Goal: Information Seeking & Learning: Learn about a topic

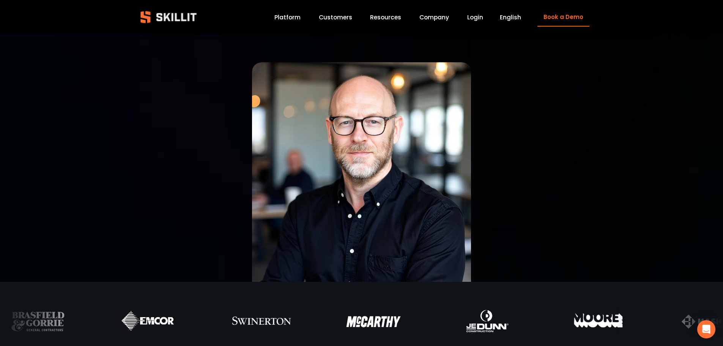
click at [178, 14] on img at bounding box center [168, 17] width 69 height 23
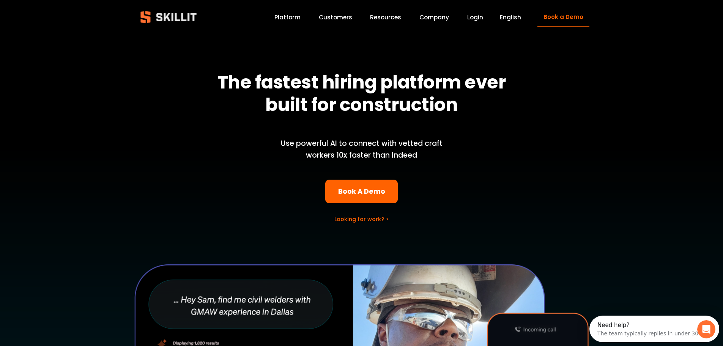
click at [329, 17] on link "Customers" at bounding box center [335, 17] width 33 height 10
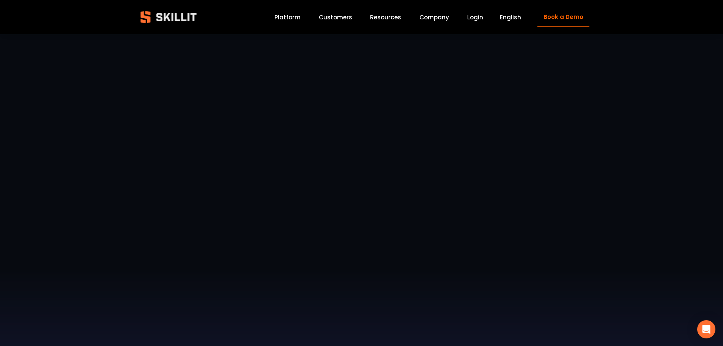
click at [652, 63] on div "The go-to craft labor platform for America’s Top ENR and specialty trades Civil…" at bounding box center [361, 262] width 723 height 454
click at [0, 0] on span "Pricing" at bounding box center [0, 0] width 0 height 0
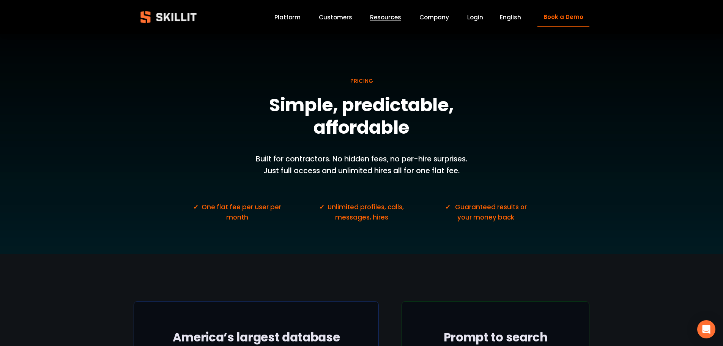
click at [286, 18] on link "Platform" at bounding box center [287, 17] width 26 height 10
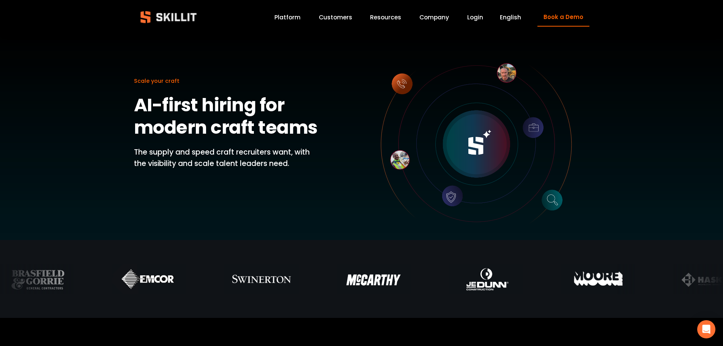
click at [330, 19] on link "Customers" at bounding box center [335, 17] width 33 height 10
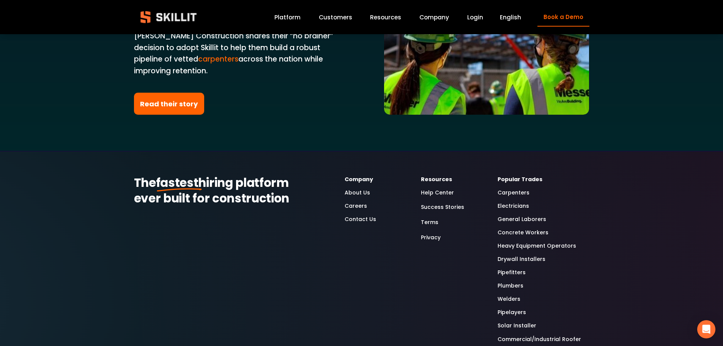
scroll to position [1973, 0]
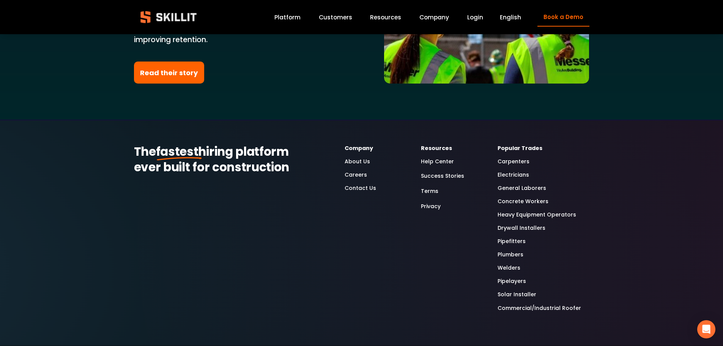
click at [519, 210] on link "Heavy Equipment Operators" at bounding box center [536, 214] width 79 height 9
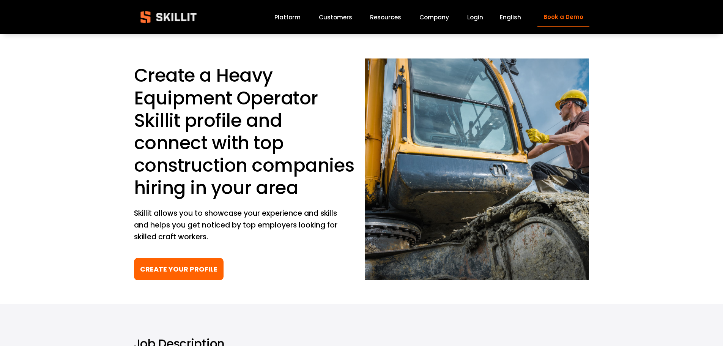
click at [182, 15] on img at bounding box center [168, 17] width 69 height 23
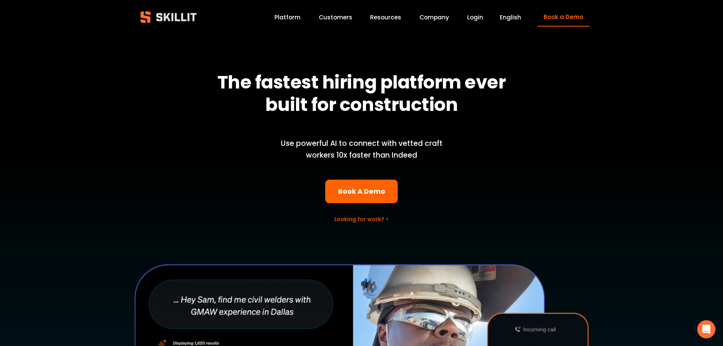
click at [298, 19] on link "Platform" at bounding box center [287, 17] width 26 height 10
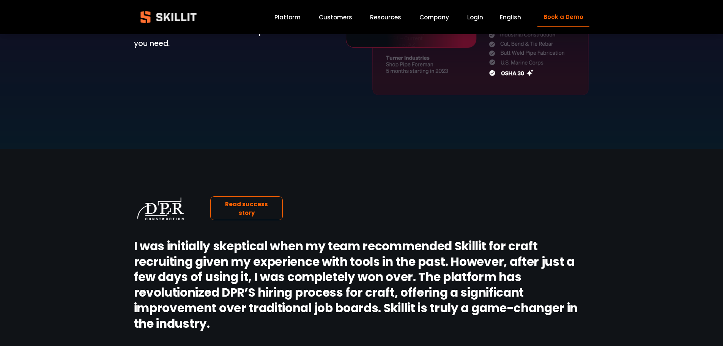
scroll to position [683, 0]
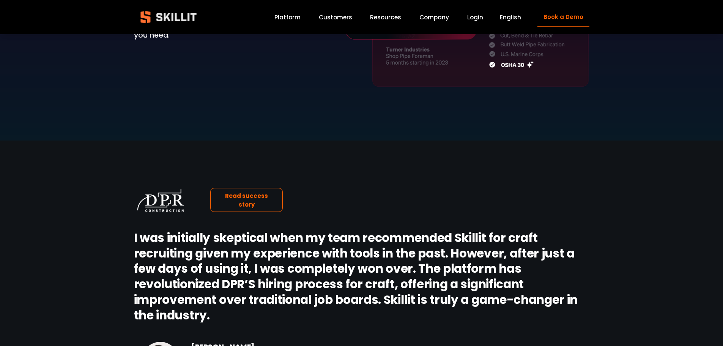
click at [160, 17] on img at bounding box center [168, 17] width 69 height 23
